Goal: Task Accomplishment & Management: Manage account settings

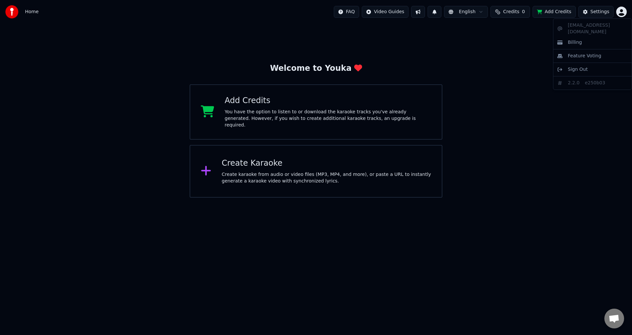
click at [625, 10] on html "Home FAQ Video Guides English Credits 0 Add Credits Settings Welcome to Youka A…" at bounding box center [316, 99] width 632 height 198
click at [624, 11] on html "Home FAQ Video Guides English Credits 0 Add Credits Settings Welcome to Youka A…" at bounding box center [316, 99] width 632 height 198
click at [590, 25] on div "karaokemake1@gmail.com Billing Feature Voting Sign Out 2.2.0 bcdf6a8" at bounding box center [592, 53] width 79 height 71
click at [604, 8] on html "Home FAQ Video Guides English Credits 0 Add Credits Settings Welcome to Youka A…" at bounding box center [316, 99] width 632 height 198
click at [603, 11] on div "Settings" at bounding box center [600, 12] width 19 height 7
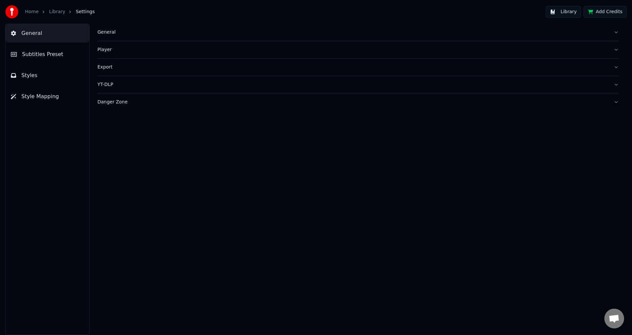
click at [136, 37] on button "General" at bounding box center [358, 32] width 522 height 17
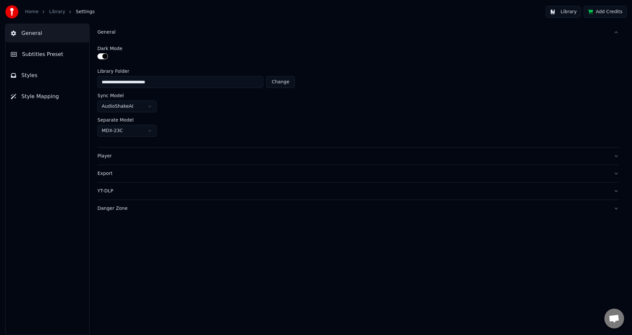
click at [161, 36] on button "General" at bounding box center [358, 32] width 522 height 17
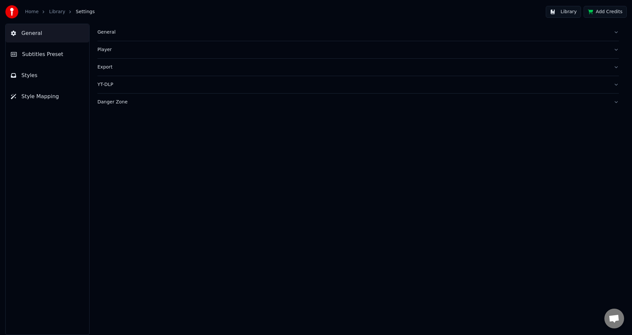
click at [44, 59] on button "Subtitles Preset" at bounding box center [48, 54] width 84 height 18
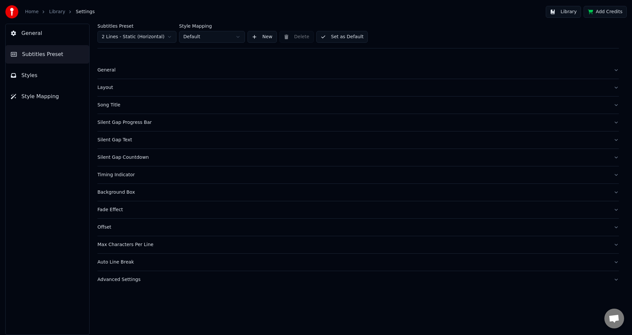
drag, startPoint x: 38, startPoint y: 78, endPoint x: 40, endPoint y: 92, distance: 14.3
click at [38, 78] on button "Styles" at bounding box center [48, 75] width 84 height 18
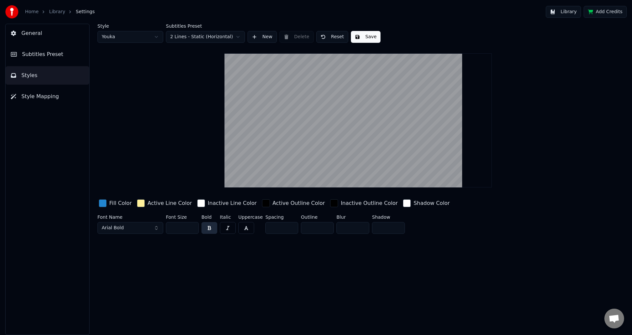
click at [41, 93] on span "Style Mapping" at bounding box center [40, 97] width 38 height 8
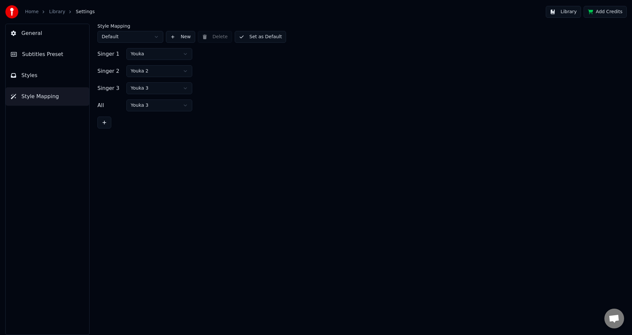
click at [14, 13] on img at bounding box center [11, 11] width 13 height 13
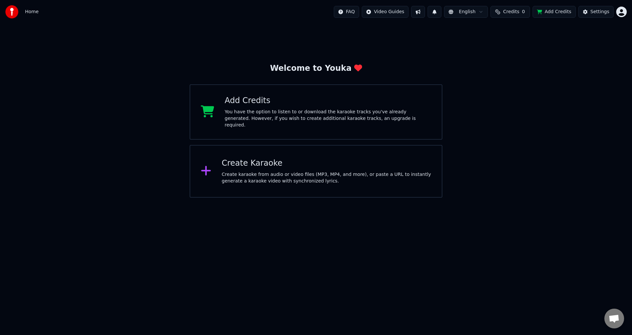
click at [621, 13] on html "Home FAQ Video Guides English Credits 0 Add Credits Settings Welcome to Youka A…" at bounding box center [316, 99] width 632 height 198
click at [573, 142] on html "Home FAQ Video Guides English Credits 0 Add Credits Settings Welcome to Youka A…" at bounding box center [316, 99] width 632 height 198
